Goal: Find specific page/section: Find specific page/section

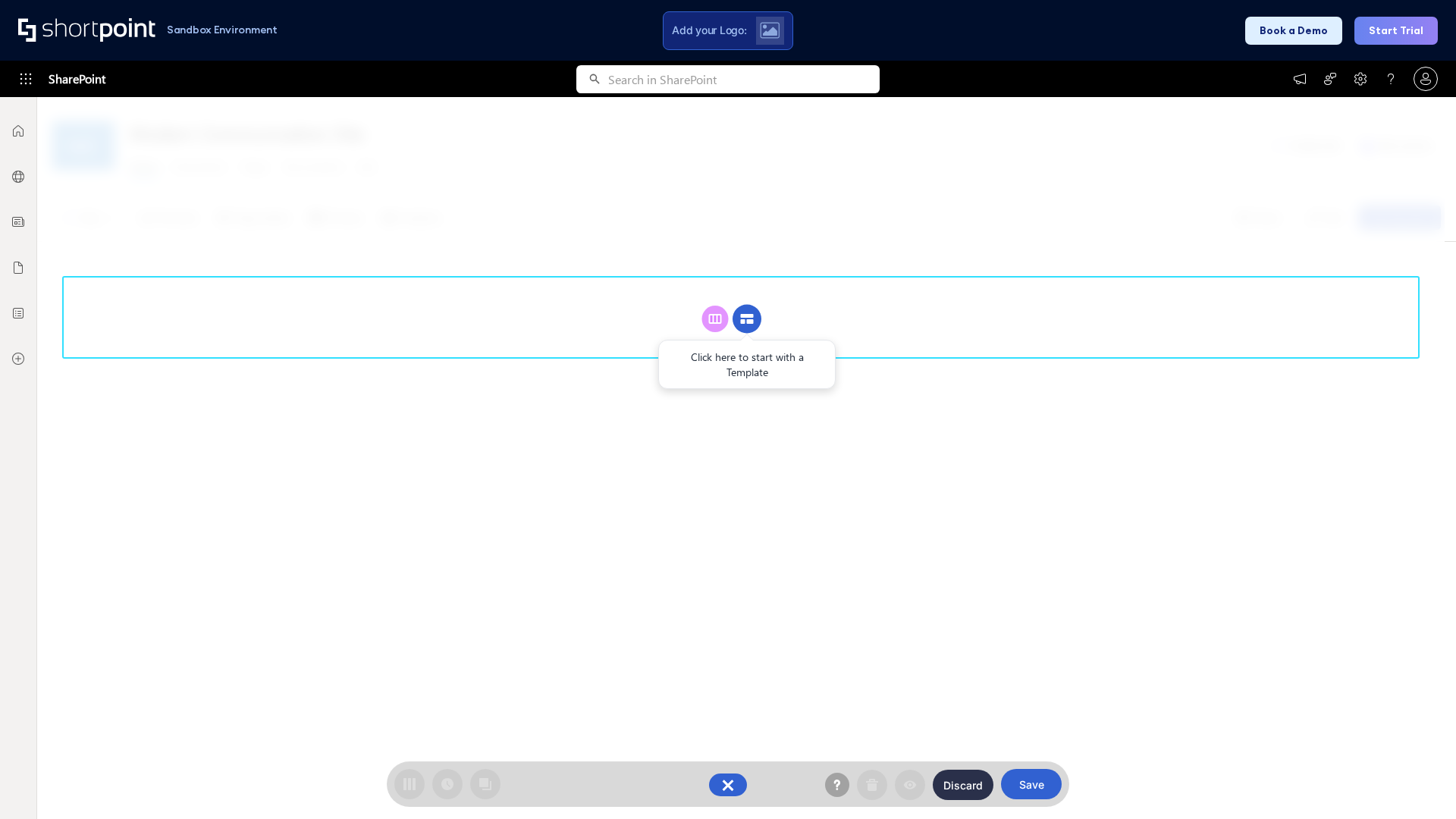
click at [747, 319] on circle at bounding box center [746, 319] width 29 height 29
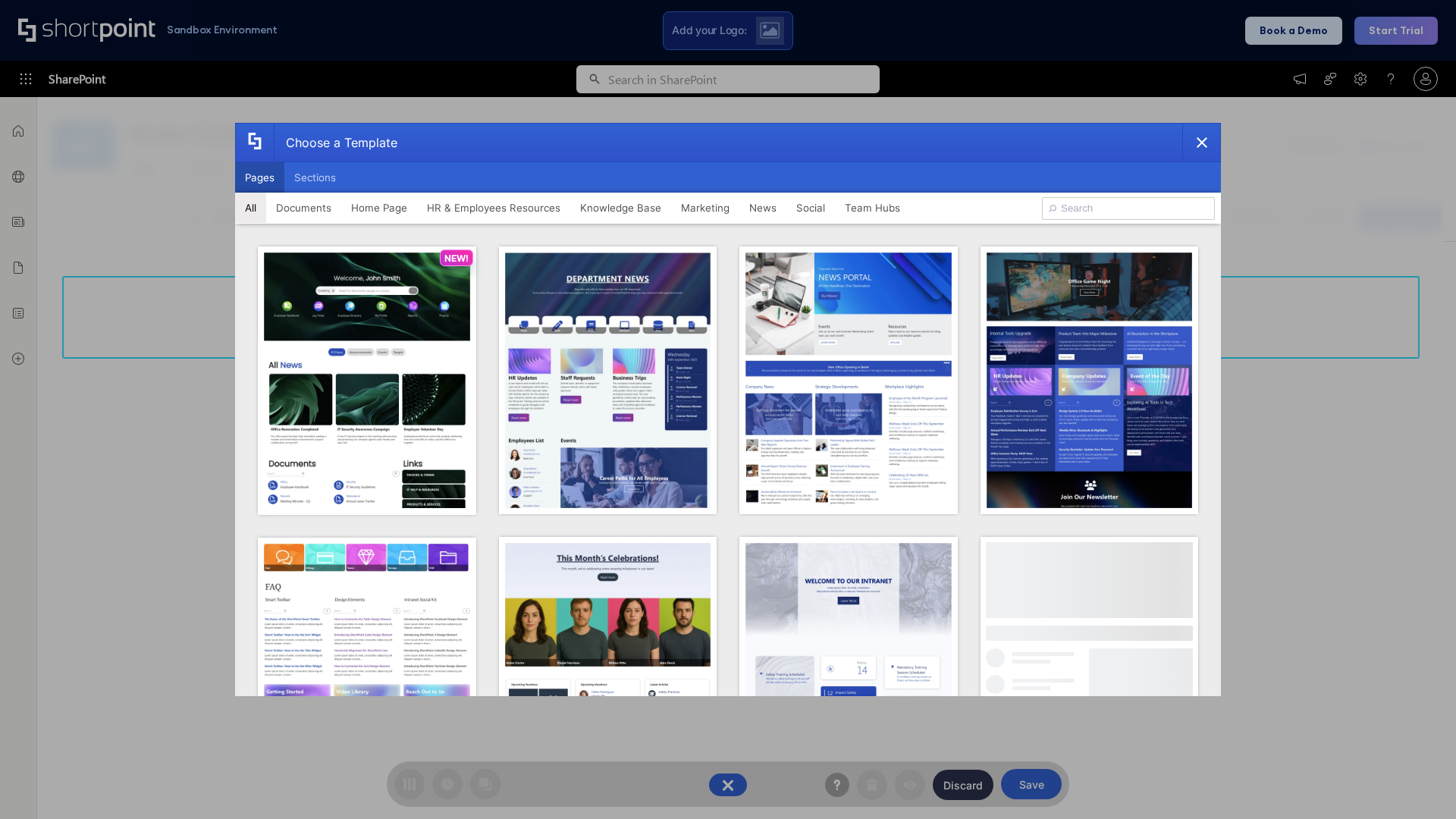
click at [259, 177] on button "Pages" at bounding box center [259, 177] width 49 height 30
type input "News Portal 5"
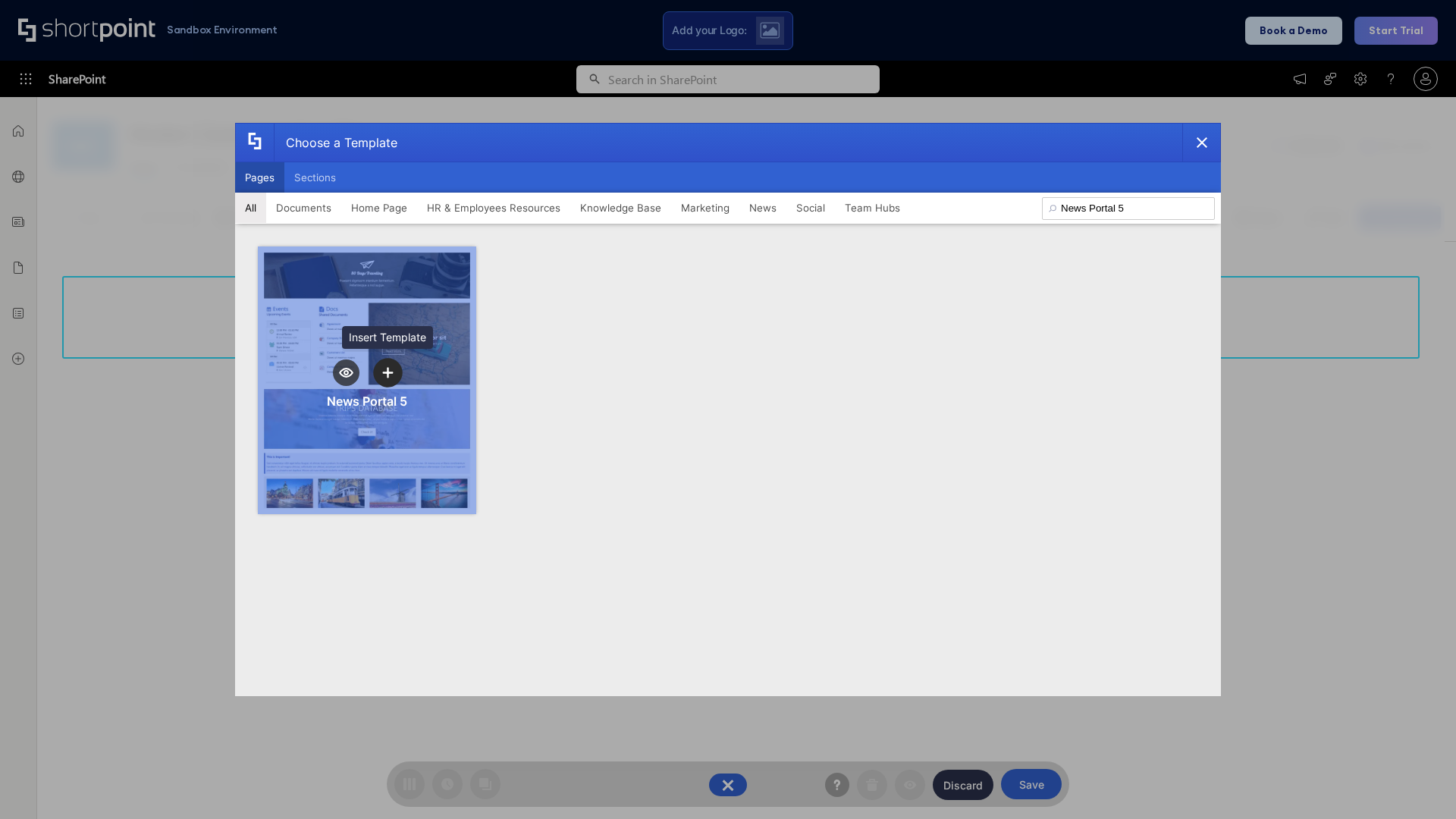
click at [387, 372] on icon "template selector" at bounding box center [388, 372] width 11 height 11
